Goal: Task Accomplishment & Management: Use online tool/utility

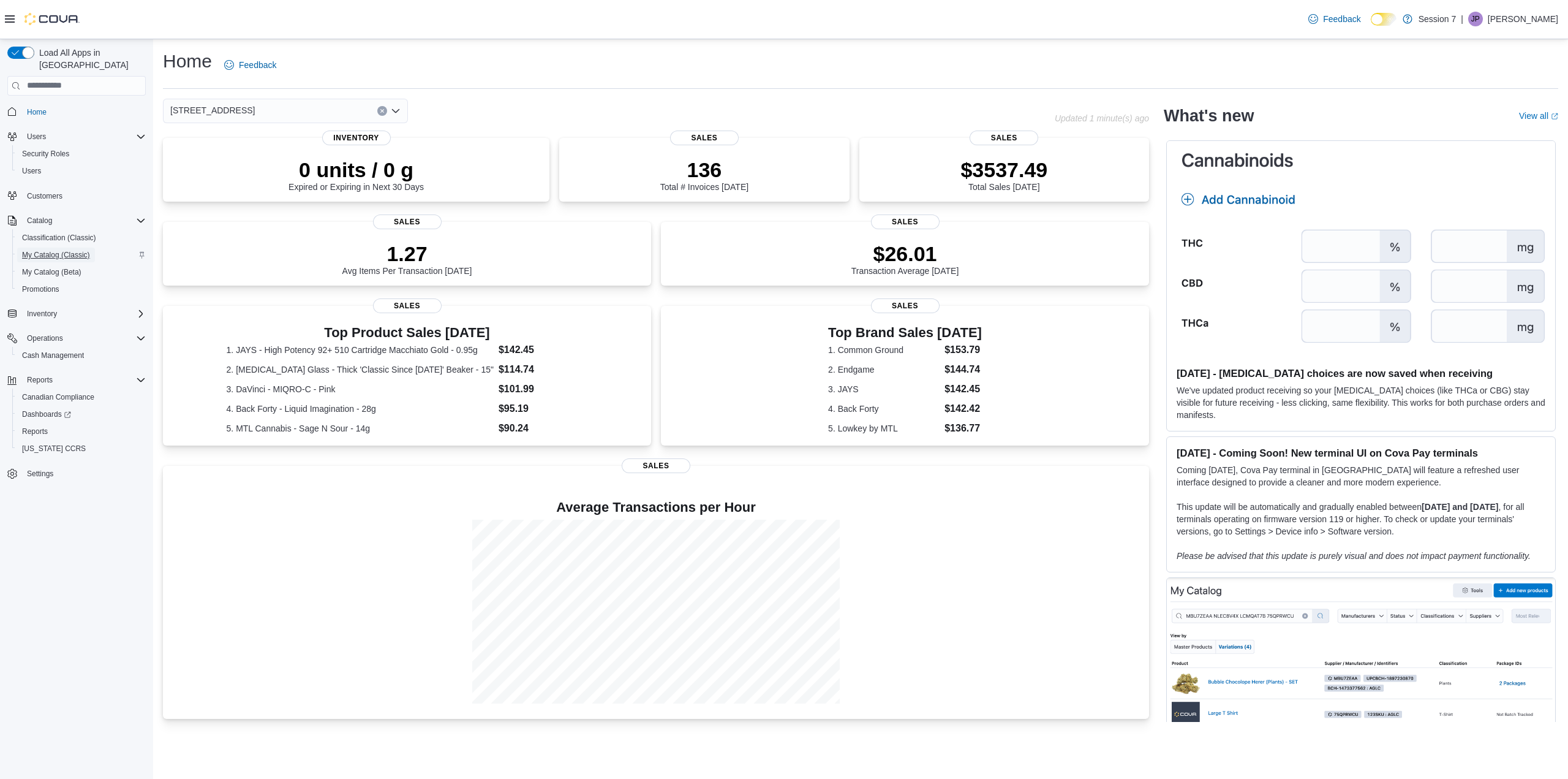
click at [62, 250] on span "My Catalog (Classic)" at bounding box center [56, 254] width 68 height 10
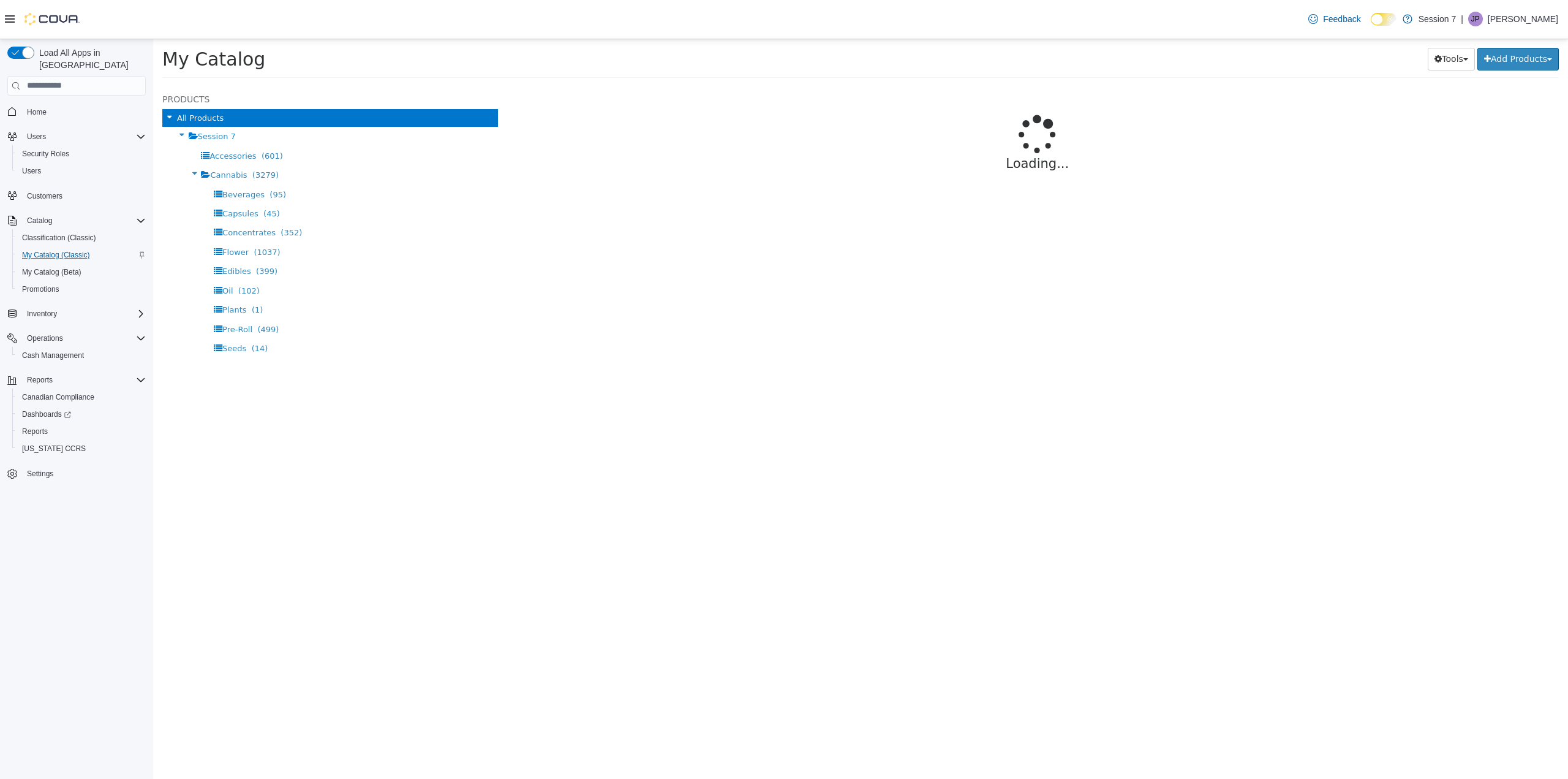
select select "**********"
